Goal: Transaction & Acquisition: Purchase product/service

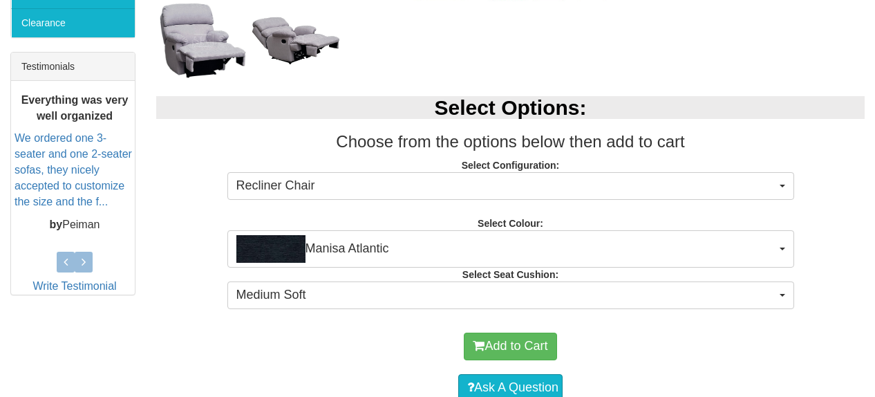
scroll to position [575, 0]
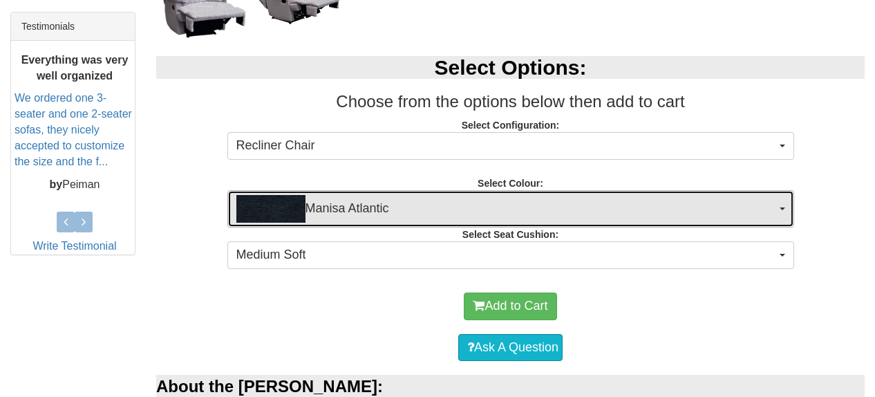
click at [783, 207] on span "button" at bounding box center [783, 208] width 6 height 3
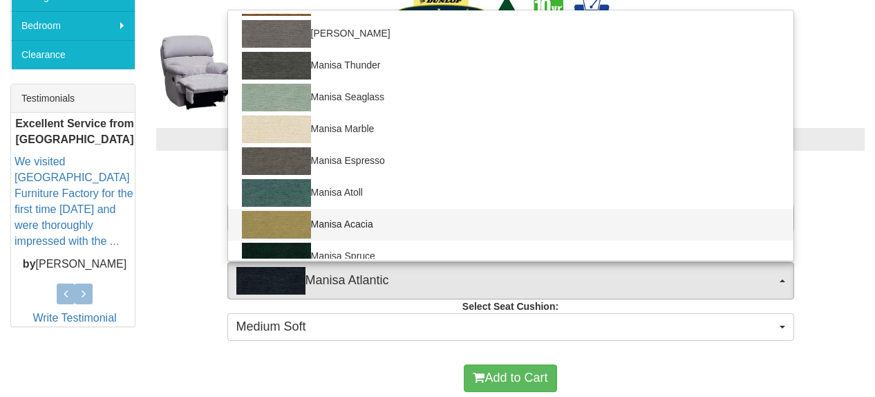
scroll to position [191, 0]
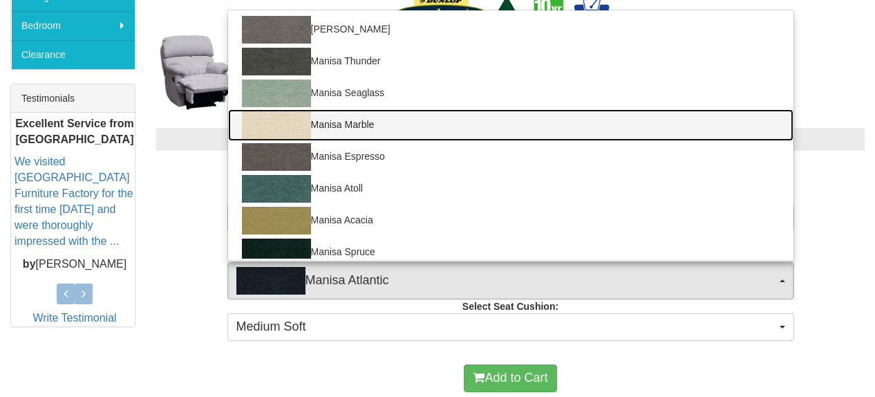
click at [281, 121] on img at bounding box center [276, 125] width 69 height 28
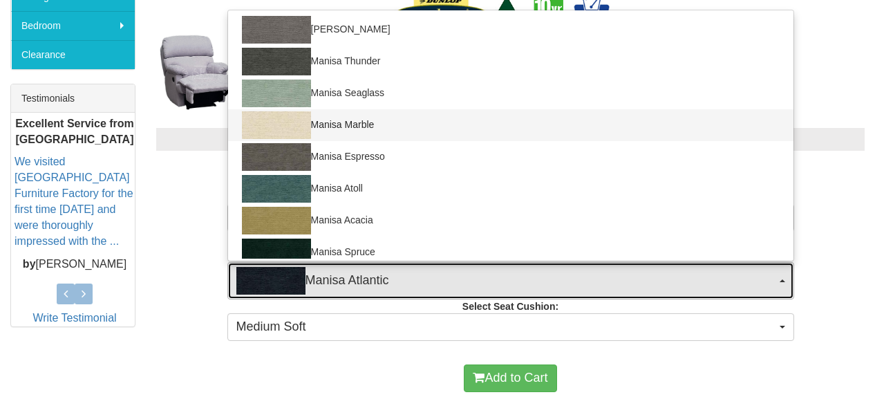
select select "1527"
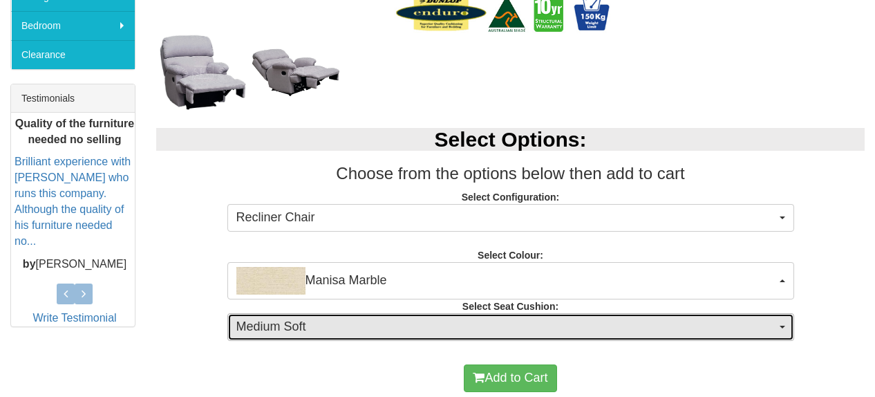
click at [786, 326] on button "Medium Soft" at bounding box center [510, 327] width 567 height 28
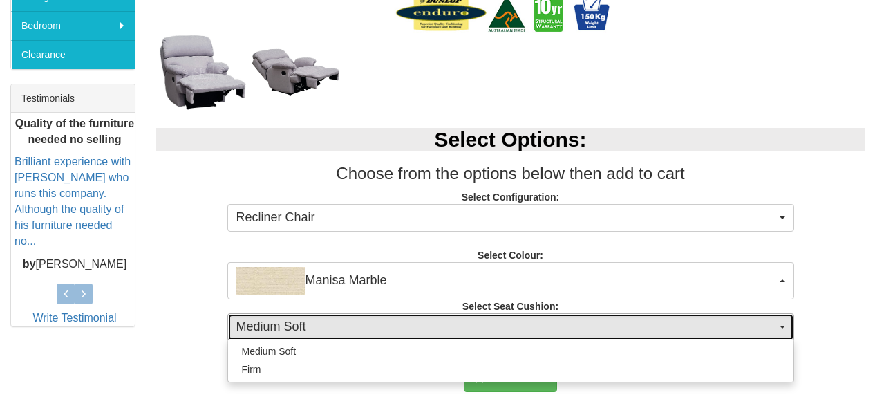
click at [786, 326] on button "Medium Soft" at bounding box center [510, 327] width 567 height 28
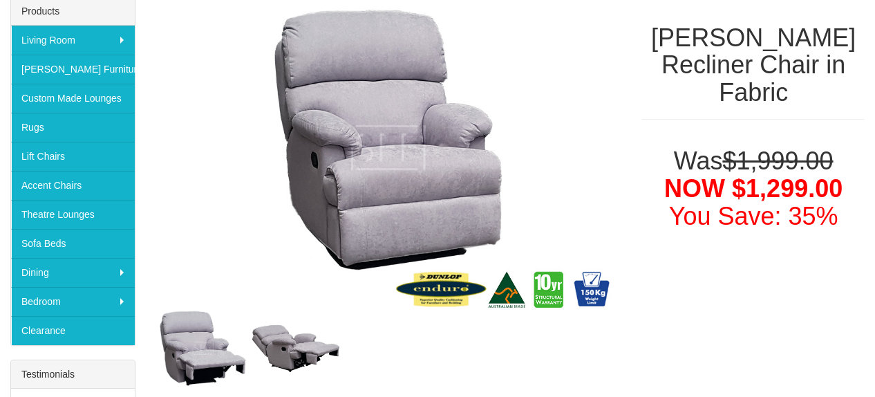
scroll to position [216, 0]
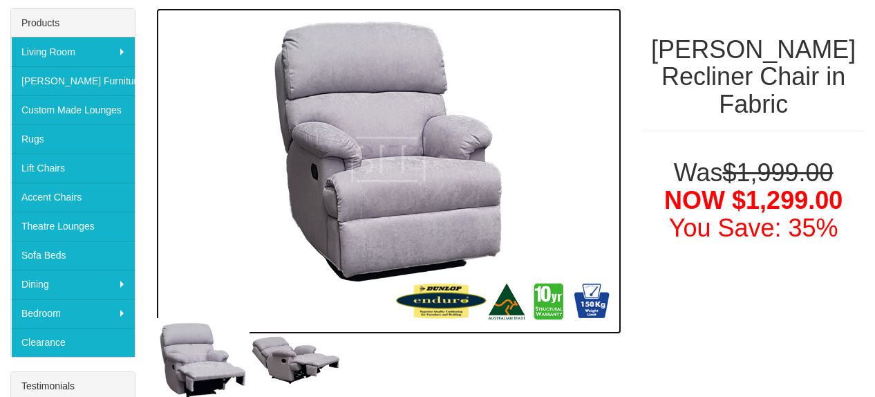
click at [382, 187] on img at bounding box center [388, 171] width 465 height 326
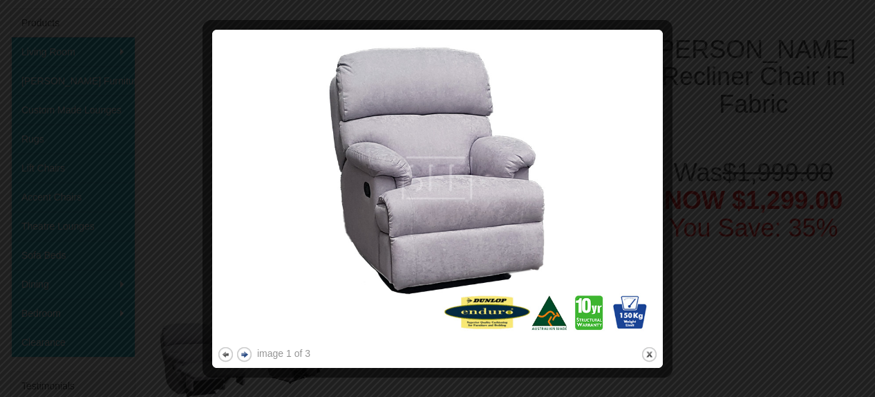
click at [243, 356] on button "next" at bounding box center [244, 354] width 17 height 17
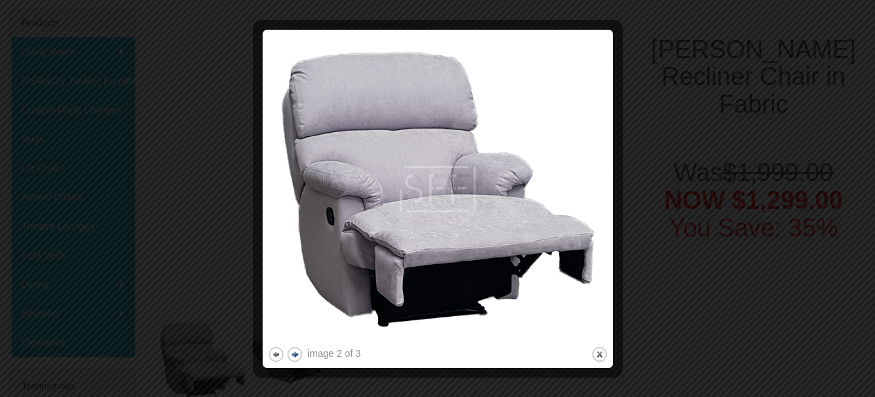
click at [243, 356] on div at bounding box center [437, 198] width 875 height 397
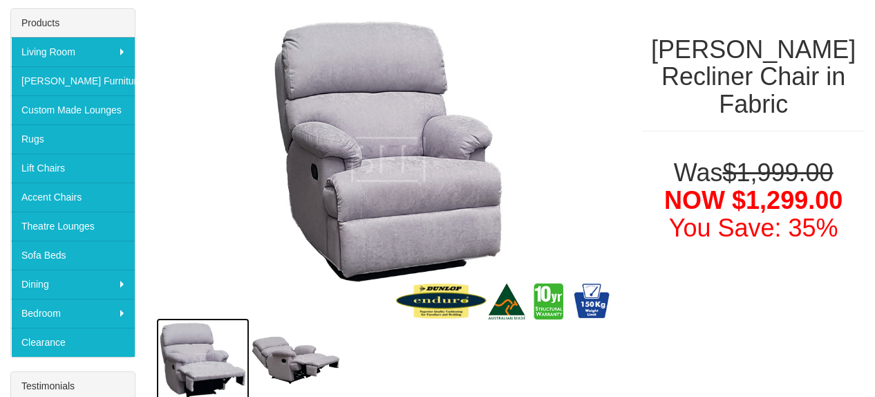
click at [243, 356] on img at bounding box center [202, 360] width 93 height 84
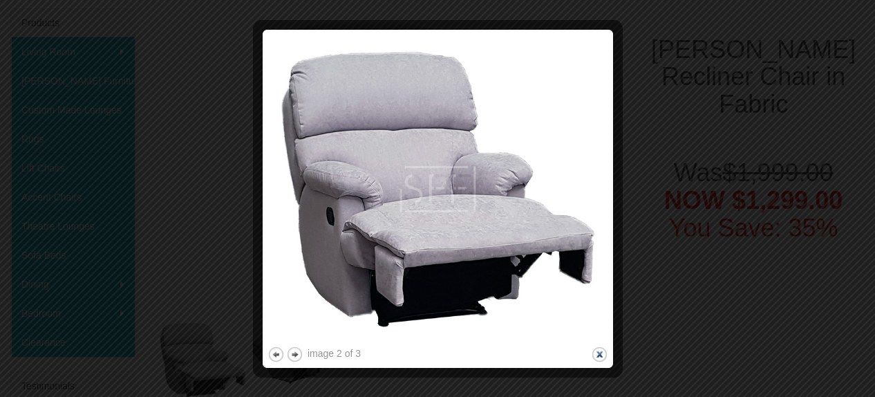
click at [602, 355] on button "close" at bounding box center [599, 354] width 17 height 17
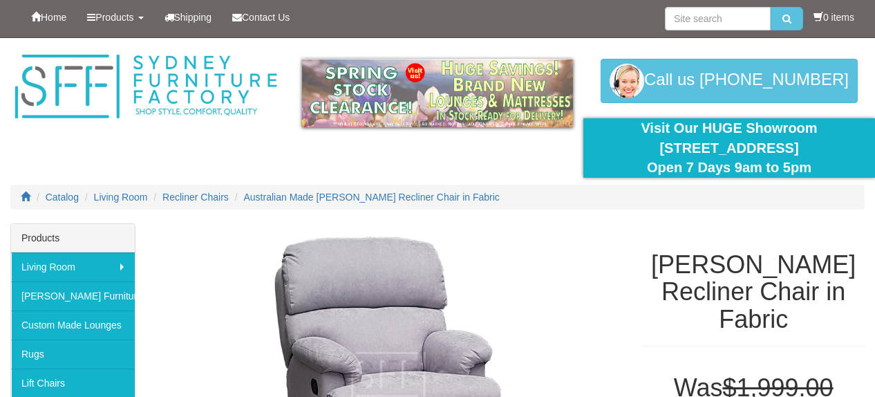
scroll to position [0, 0]
